Goal: Information Seeking & Learning: Check status

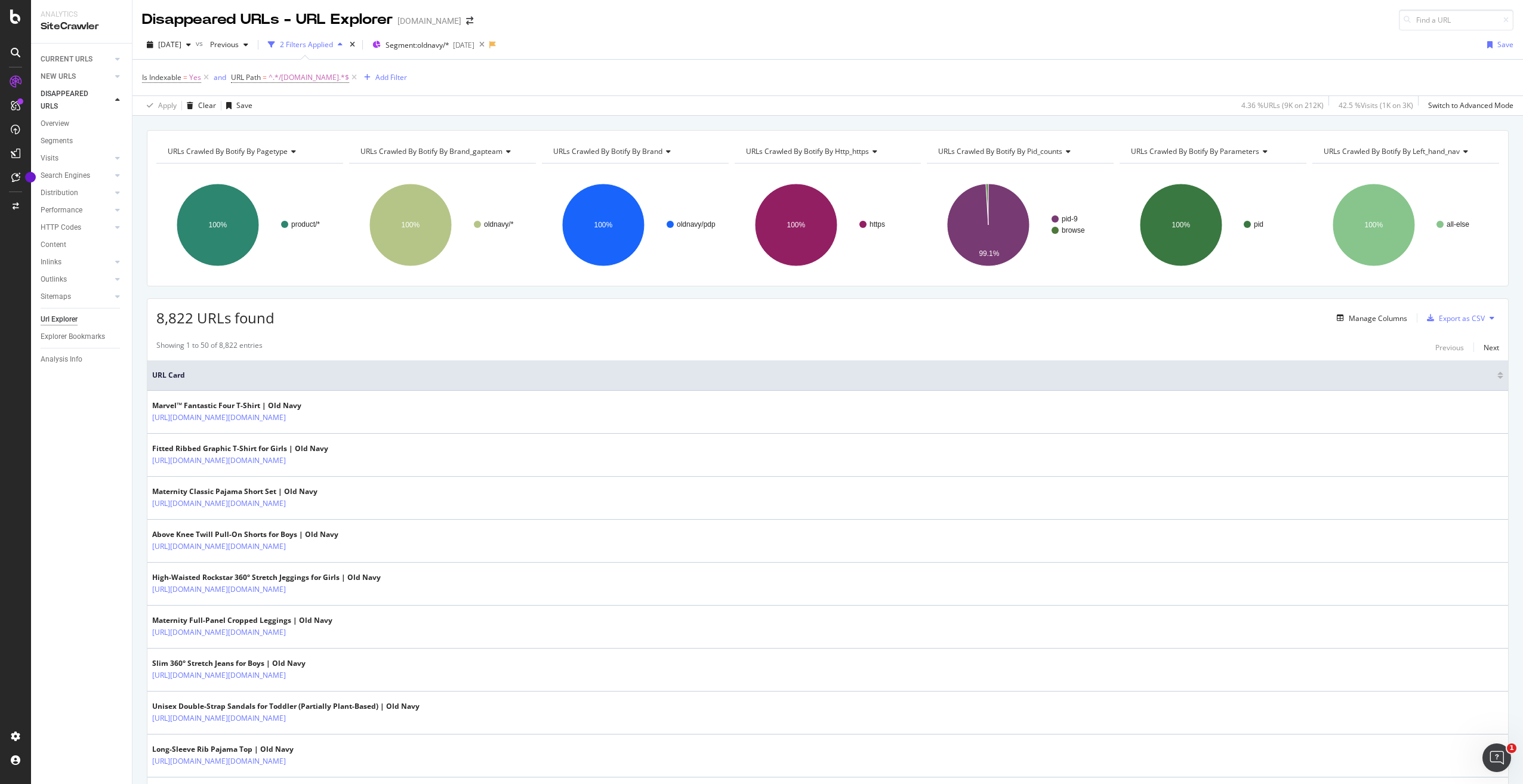
click at [564, 345] on div "Showing 1 to 50 of 8,822 entries Previous Next" at bounding box center [827, 347] width 1361 height 15
